Goal: Transaction & Acquisition: Purchase product/service

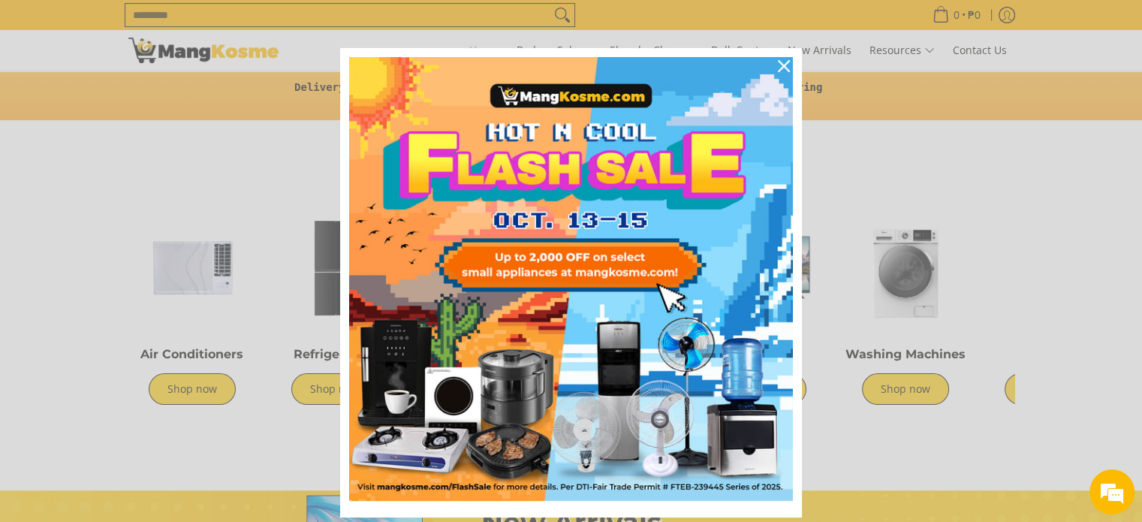
scroll to position [0, 597]
click at [784, 66] on div "Close" at bounding box center [784, 66] width 24 height 24
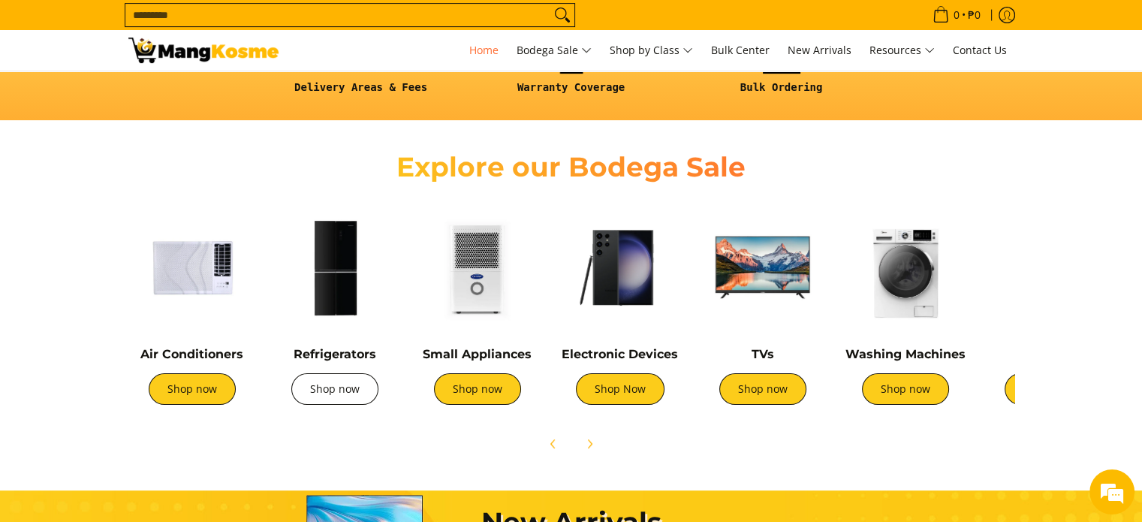
click at [319, 393] on link "Shop now" at bounding box center [334, 389] width 87 height 32
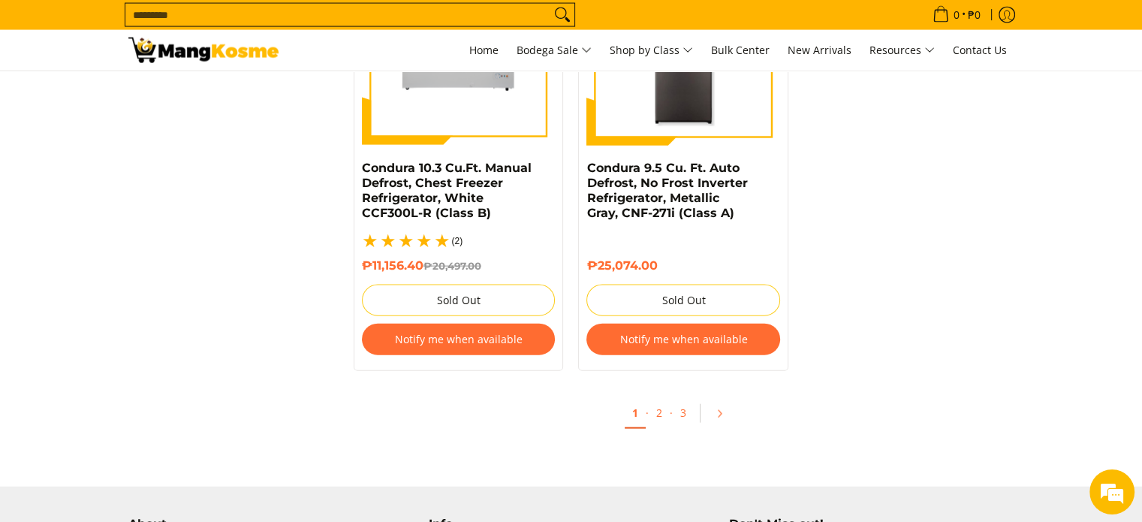
scroll to position [3304, 0]
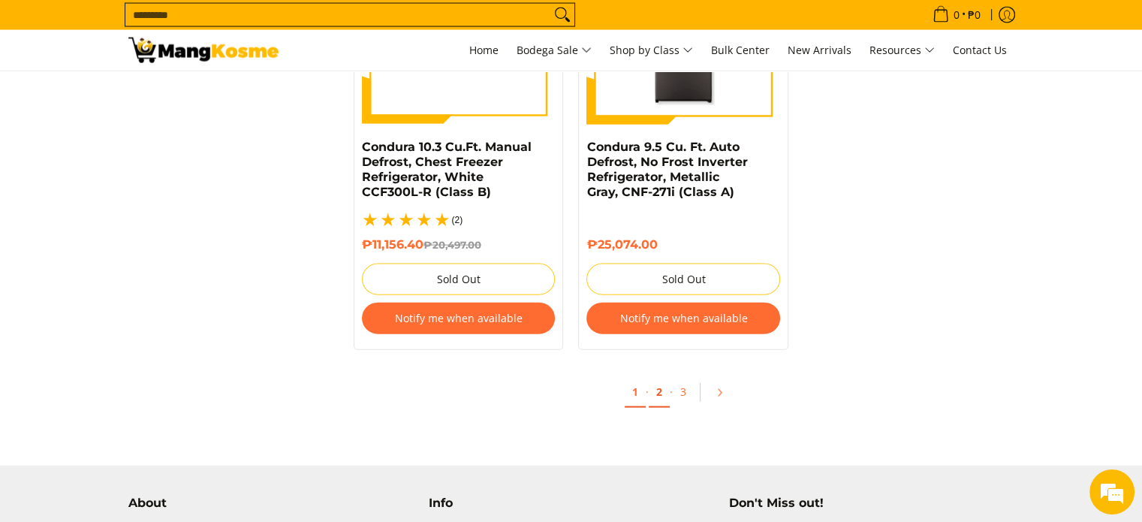
click at [656, 383] on link "2" at bounding box center [659, 392] width 21 height 31
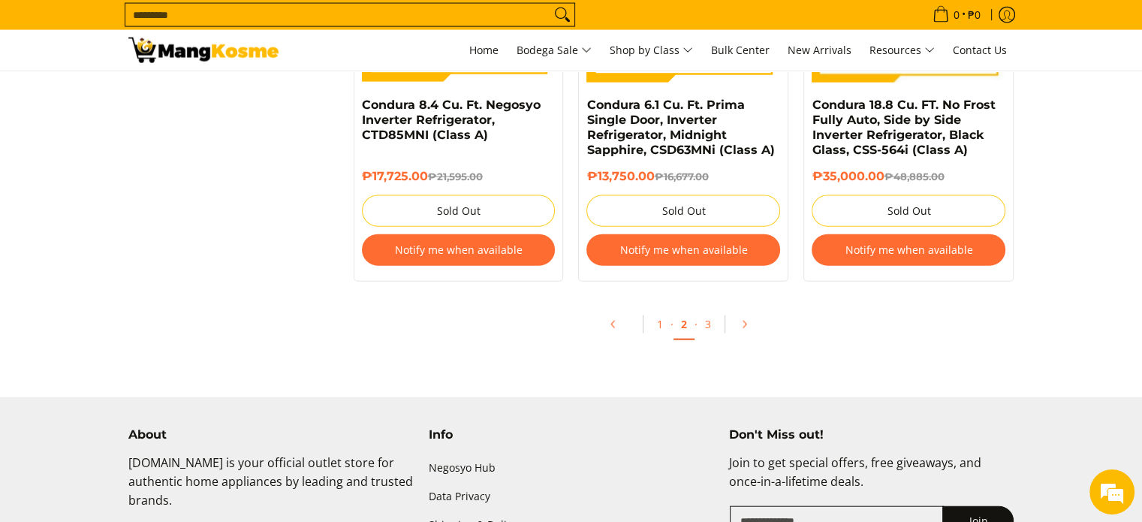
scroll to position [3379, 0]
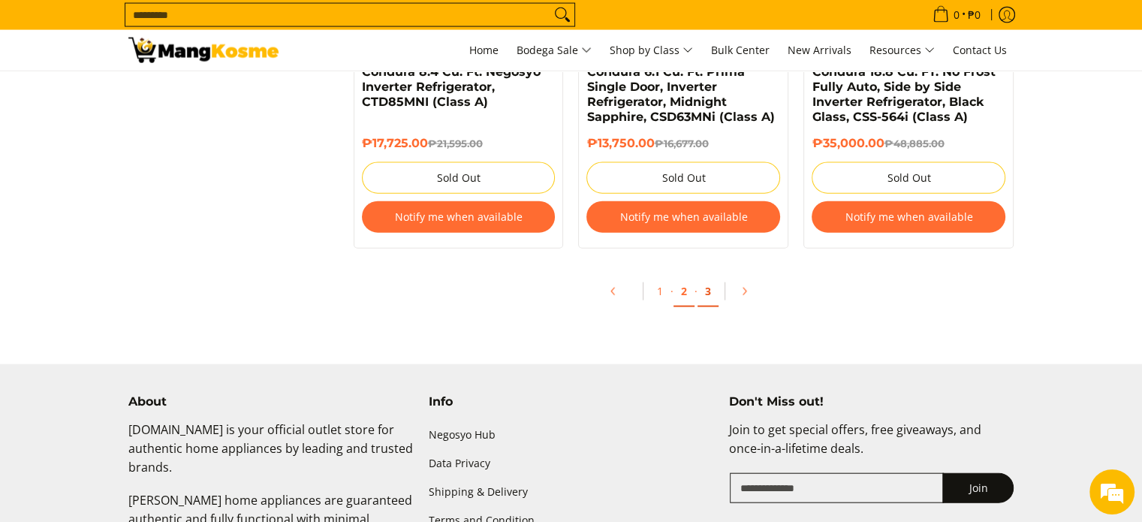
click at [702, 303] on link "3" at bounding box center [708, 291] width 21 height 31
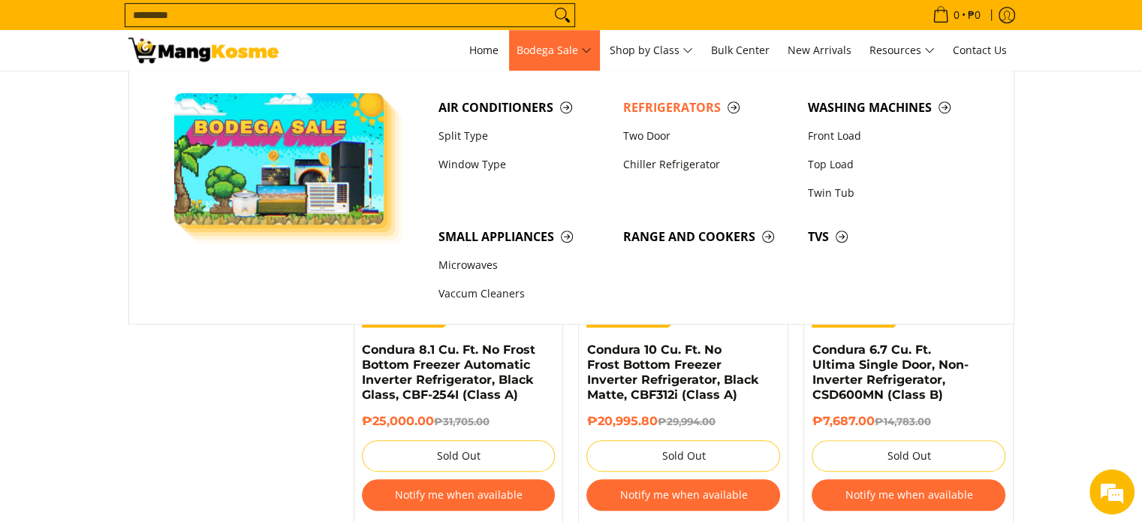
click at [565, 47] on span "Bodega Sale" at bounding box center [554, 50] width 75 height 19
click at [591, 50] on span "Bodega Sale" at bounding box center [554, 50] width 75 height 19
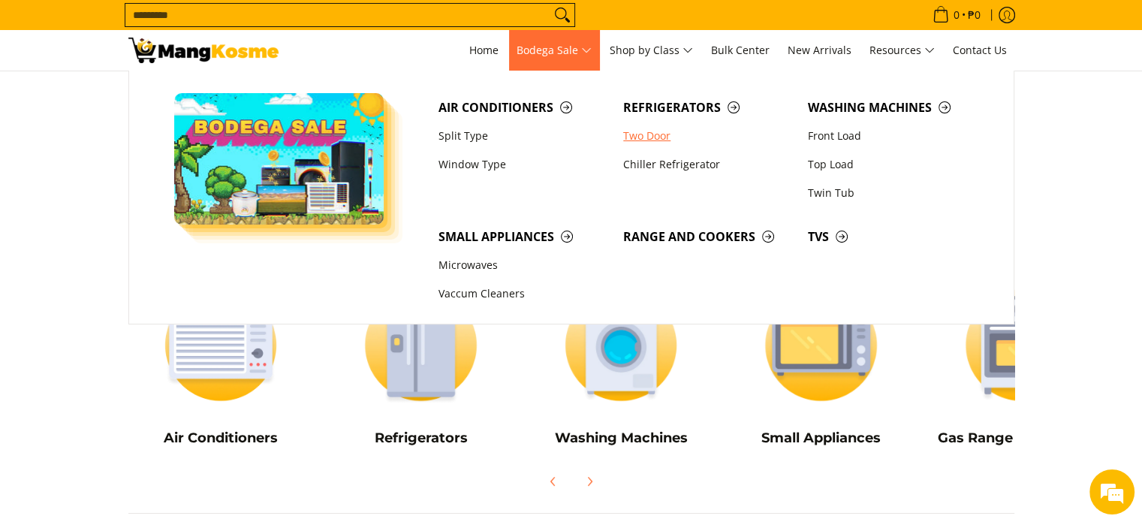
click at [657, 134] on link "Two Door" at bounding box center [708, 136] width 185 height 29
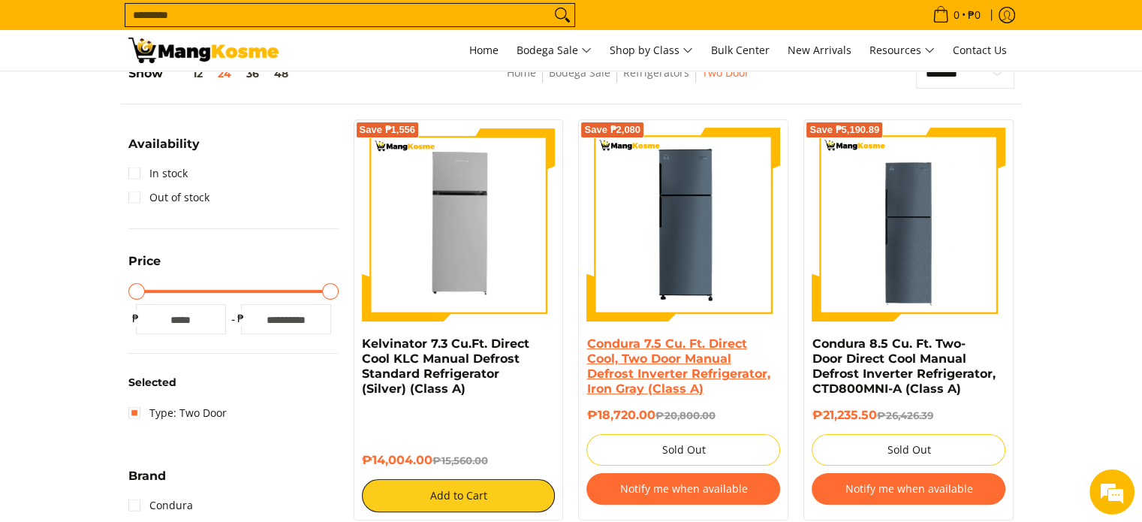
scroll to position [1727, 0]
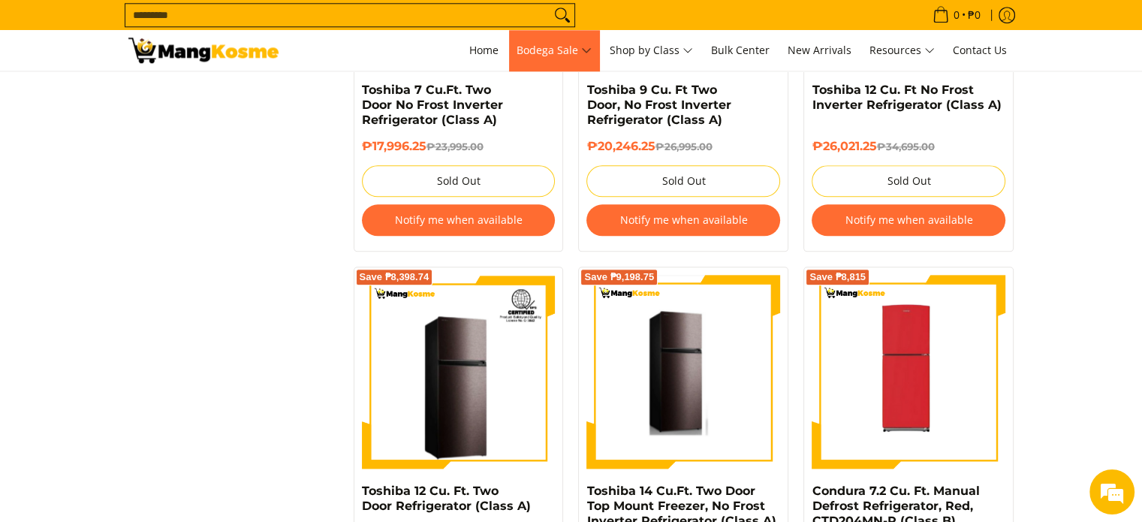
click at [586, 55] on span "Bodega Sale" at bounding box center [554, 50] width 75 height 19
click at [589, 51] on span "Bodega Sale" at bounding box center [554, 50] width 75 height 19
click at [571, 50] on span "Bodega Sale" at bounding box center [554, 50] width 75 height 19
click at [659, 297] on img at bounding box center [684, 372] width 191 height 194
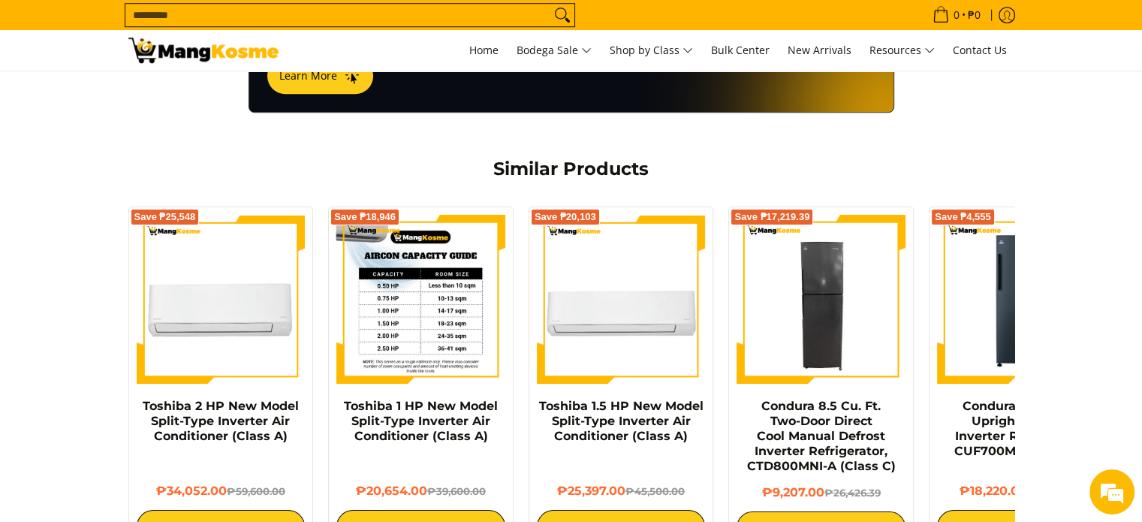
scroll to position [1051, 0]
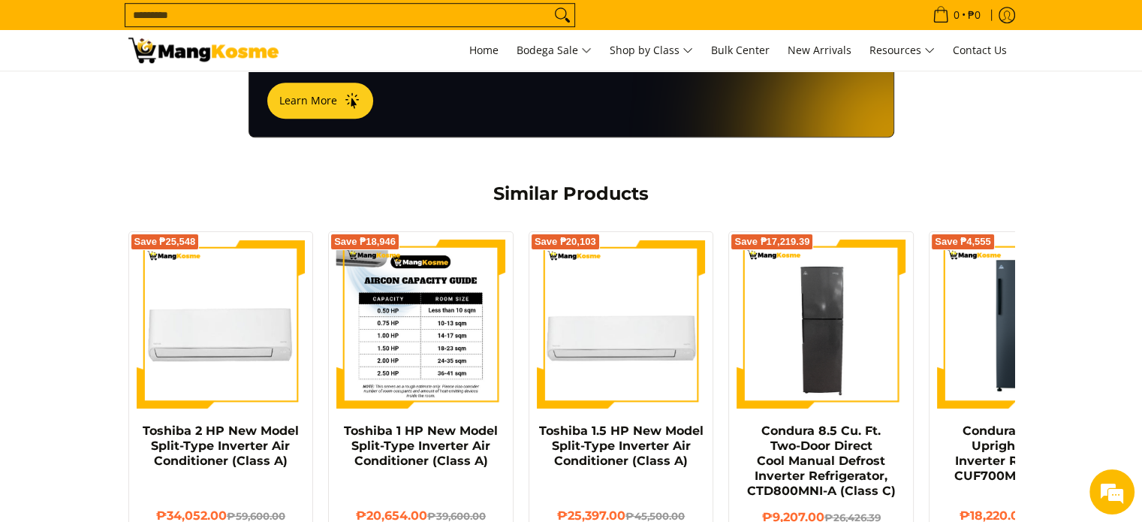
click at [437, 307] on img at bounding box center [420, 324] width 169 height 169
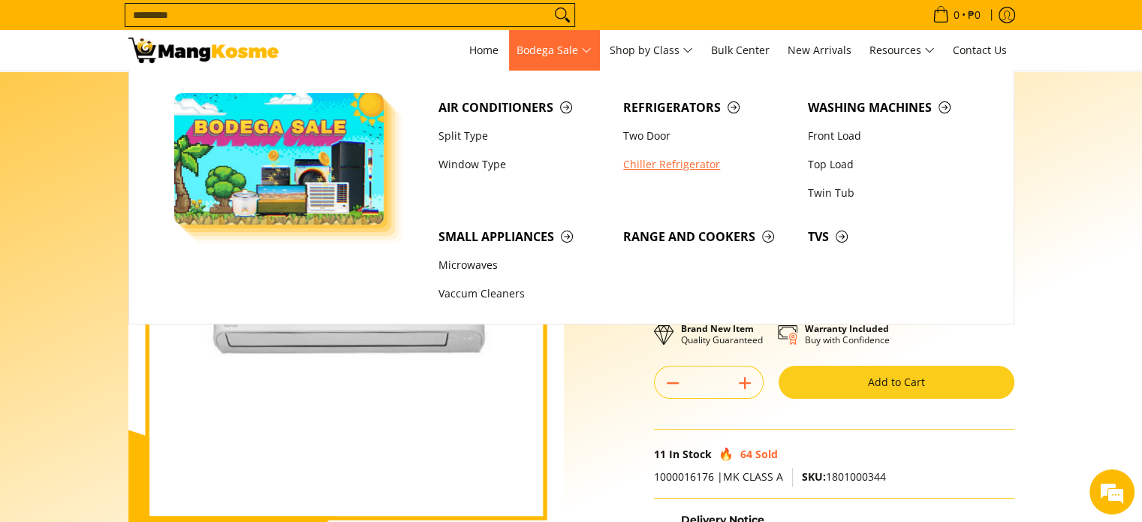
click at [648, 158] on link "Chiller Refrigerator" at bounding box center [708, 164] width 185 height 29
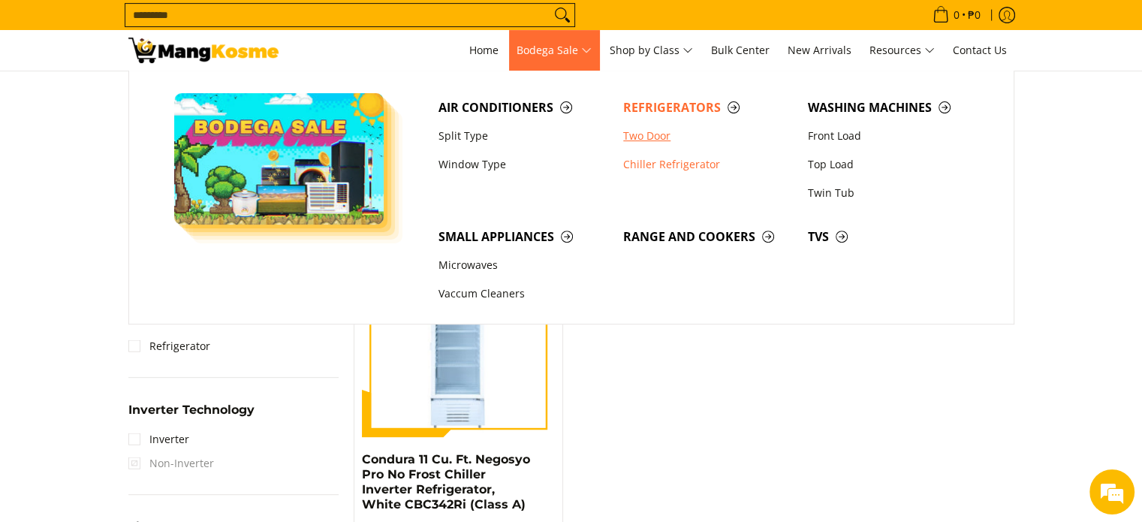
click at [658, 129] on link "Two Door" at bounding box center [708, 136] width 185 height 29
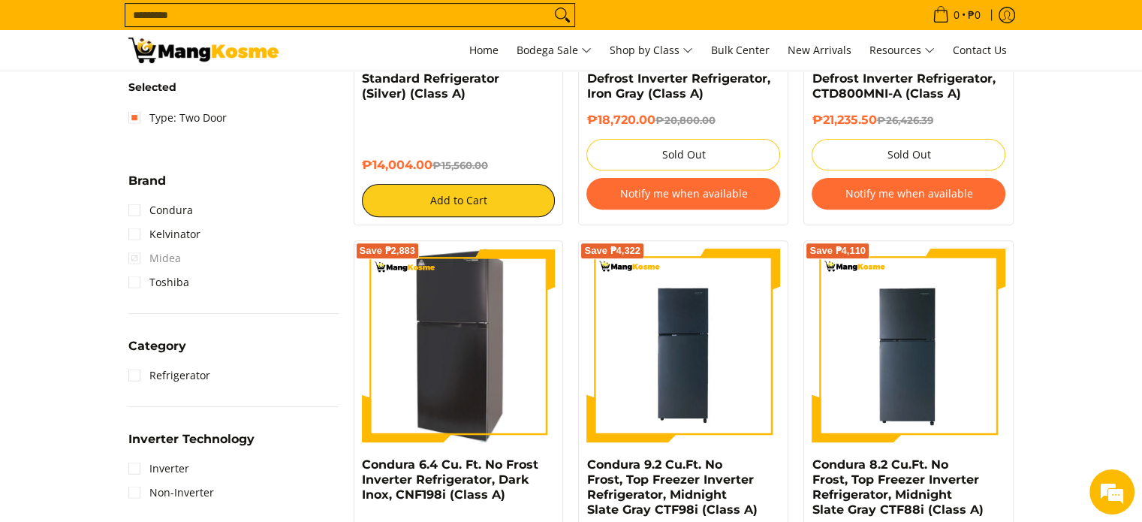
scroll to position [526, 0]
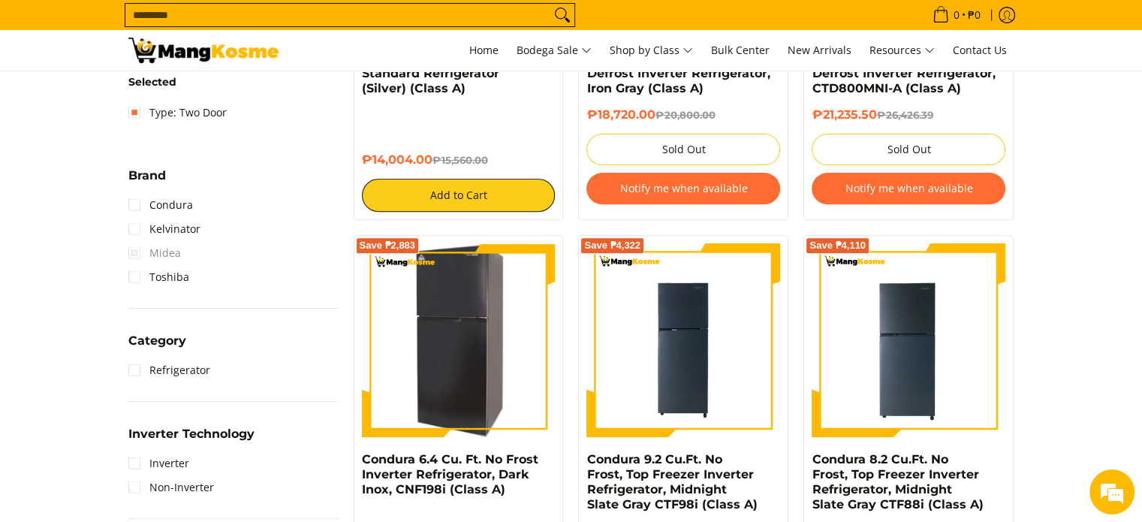
click at [472, 387] on img at bounding box center [459, 340] width 194 height 194
